Goal: Task Accomplishment & Management: Use online tool/utility

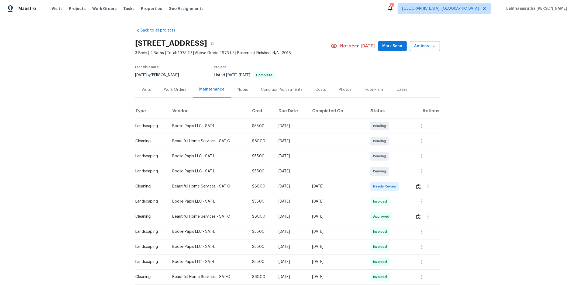
click at [409, 187] on td at bounding box center [425, 186] width 29 height 15
click at [409, 187] on img "button" at bounding box center [418, 186] width 5 height 5
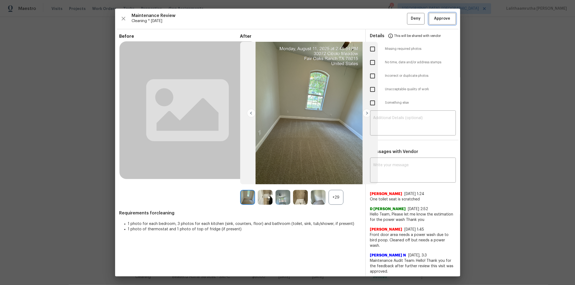
click at [409, 18] on span "Approve" at bounding box center [442, 18] width 16 height 7
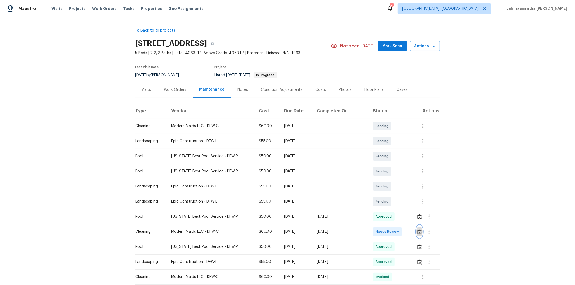
click at [409, 192] on img "button" at bounding box center [419, 232] width 5 height 5
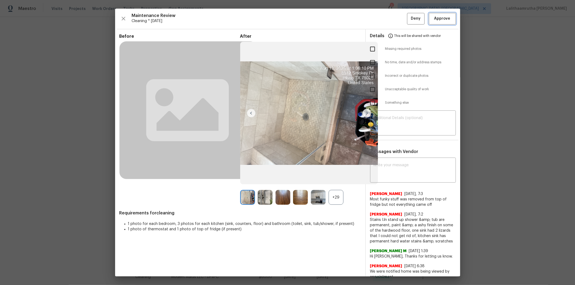
click at [409, 18] on span "Approve" at bounding box center [442, 18] width 16 height 7
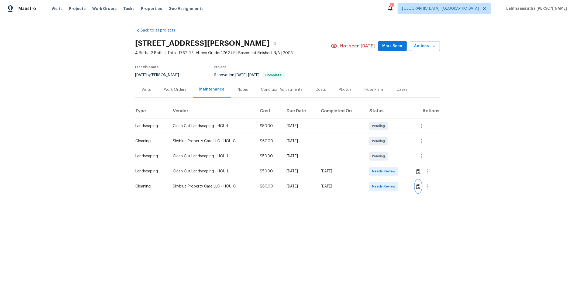
click at [409, 183] on button "button" at bounding box center [418, 186] width 6 height 13
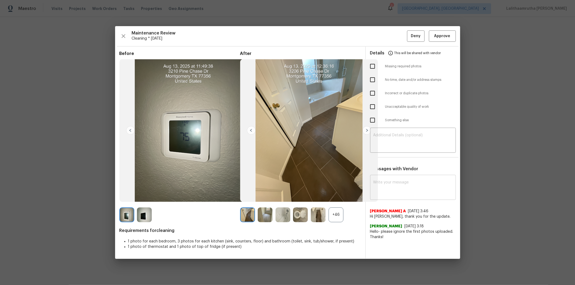
click at [395, 190] on textarea at bounding box center [413, 188] width 79 height 15
click at [398, 188] on textarea at bounding box center [413, 188] width 79 height 15
paste textarea "Maintenance Audit Team: Hello! After further review, the visit on 08/13/2025, h…"
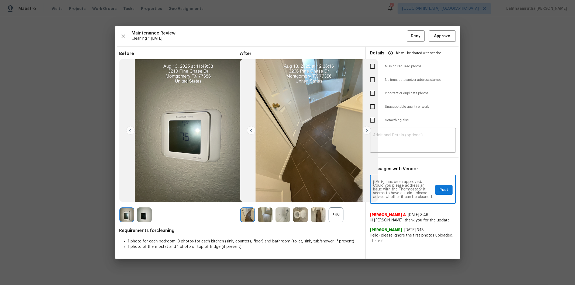
scroll to position [12, 0]
type textarea "Maintenance Audit Team: Hello! After further review, the visit on 08/13/2025, h…"
click at [409, 189] on button "Post" at bounding box center [444, 190] width 17 height 10
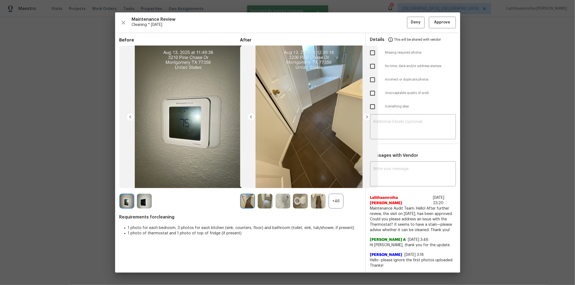
scroll to position [0, 0]
click at [409, 22] on span "Approve" at bounding box center [442, 22] width 16 height 7
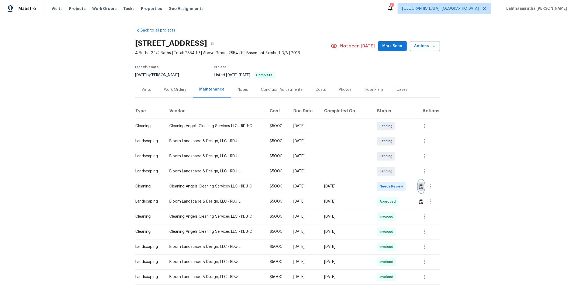
click at [409, 186] on img "button" at bounding box center [421, 186] width 5 height 5
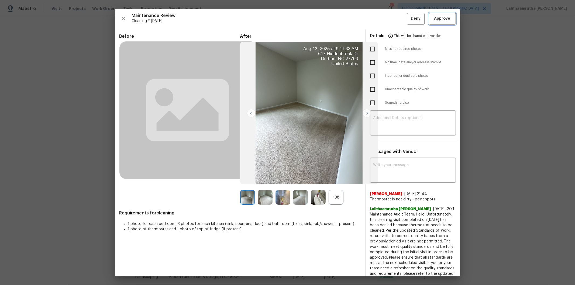
click at [409, 15] on span "Approve" at bounding box center [442, 18] width 16 height 7
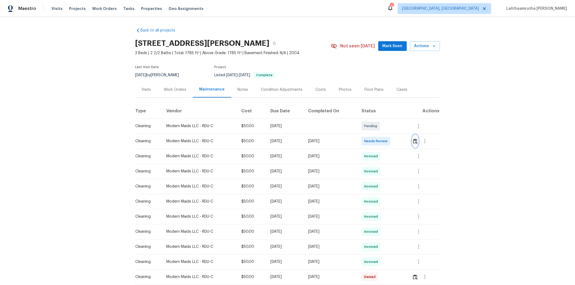
click at [409, 143] on img "button" at bounding box center [415, 141] width 5 height 5
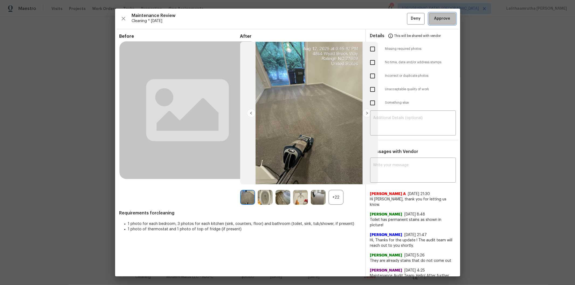
click at [409, 18] on span "Approve" at bounding box center [442, 18] width 16 height 7
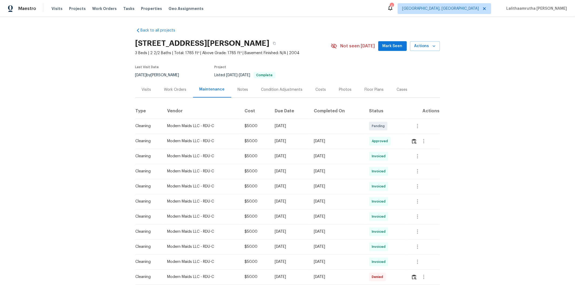
click at [409, 145] on td at bounding box center [423, 141] width 33 height 15
click at [409, 143] on img "button" at bounding box center [414, 141] width 5 height 5
